Goal: Task Accomplishment & Management: Manage account settings

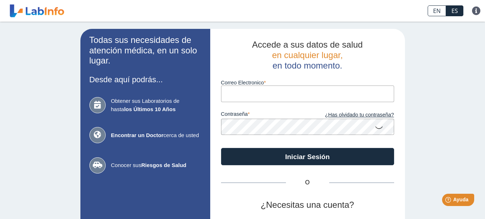
click at [242, 91] on input "Correo Electronico" at bounding box center [307, 94] width 173 height 16
click at [243, 93] on input "Correo Electronico" at bounding box center [307, 94] width 173 height 16
click at [304, 98] on input "[PERSON_NAME][EMAIL_ADDRESS][DOMAIN_NAME]" at bounding box center [307, 94] width 173 height 16
click at [290, 73] on div "Correo Electronico [PERSON_NAME][EMAIL_ADDRESS][DOMAIN_NAME]" at bounding box center [307, 86] width 173 height 31
click at [308, 95] on input "[PERSON_NAME][EMAIL_ADDRESS][DOMAIN_NAME]" at bounding box center [307, 94] width 173 height 16
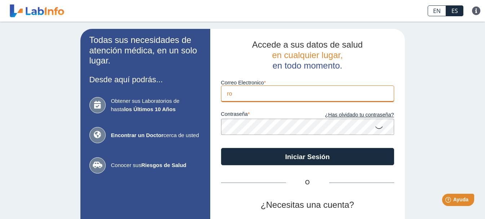
type input "r"
click at [277, 97] on input "Correo Electronico" at bounding box center [307, 94] width 173 height 16
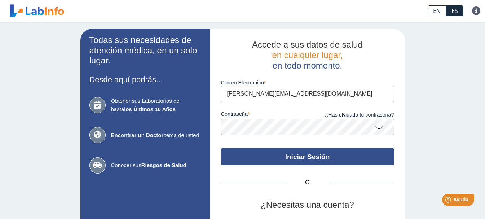
click at [290, 157] on button "Iniciar Sesión" at bounding box center [307, 156] width 173 height 17
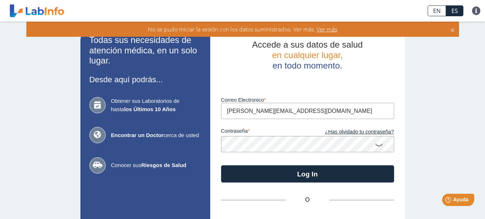
click at [377, 144] on icon at bounding box center [379, 145] width 9 height 14
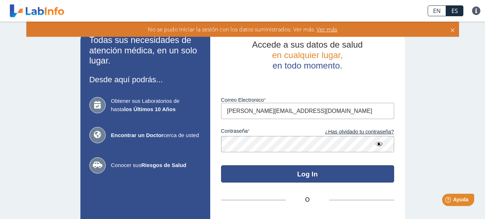
click at [314, 178] on button "Log In" at bounding box center [307, 173] width 173 height 17
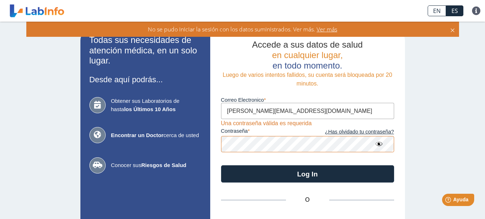
click at [334, 110] on input "[PERSON_NAME][EMAIL_ADDRESS][DOMAIN_NAME]" at bounding box center [307, 111] width 173 height 16
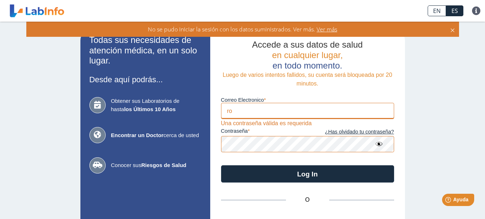
type input "r"
